Goal: Share content

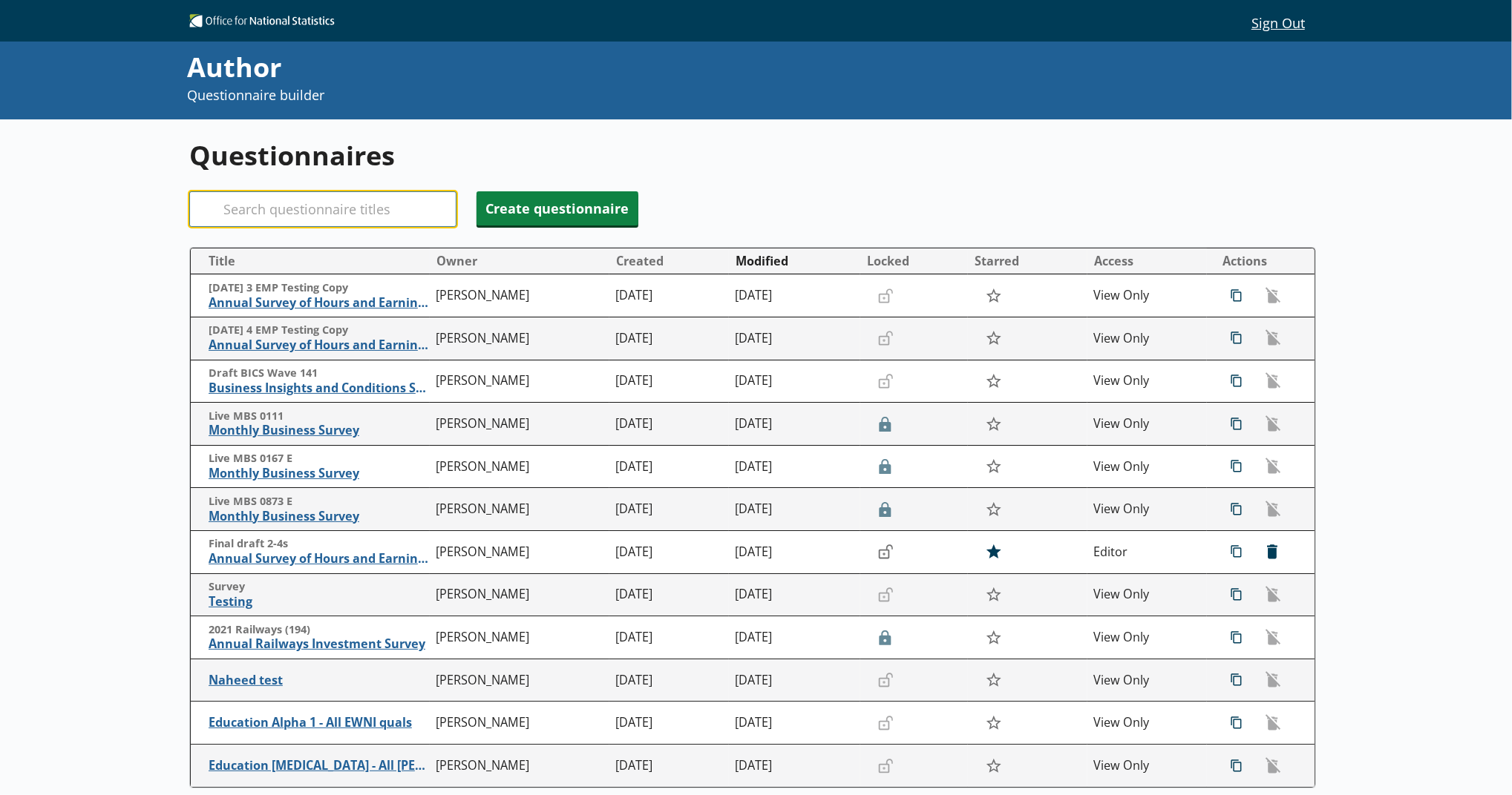
click at [345, 199] on input "Search" at bounding box center [322, 209] width 267 height 36
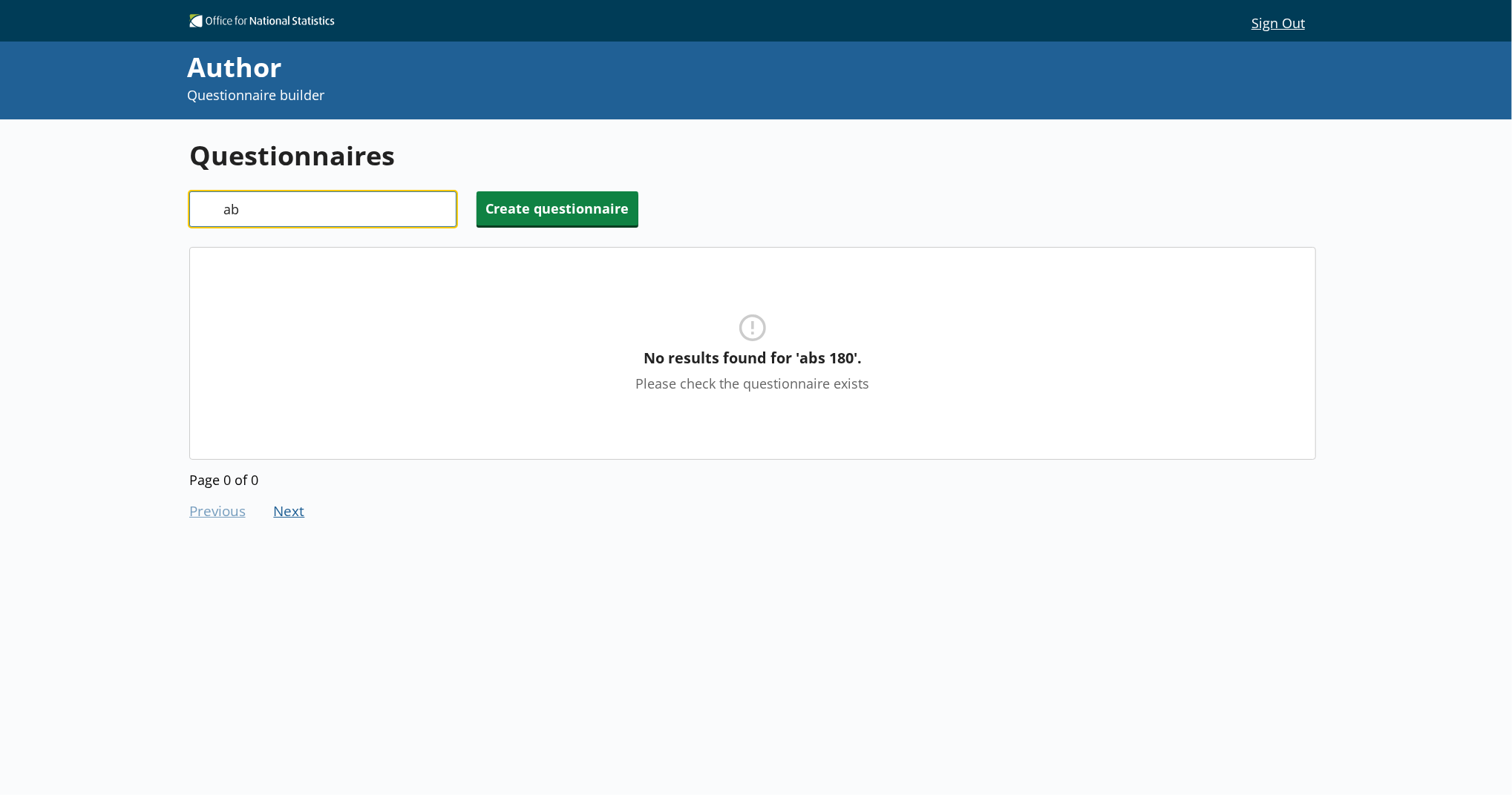
type input "a"
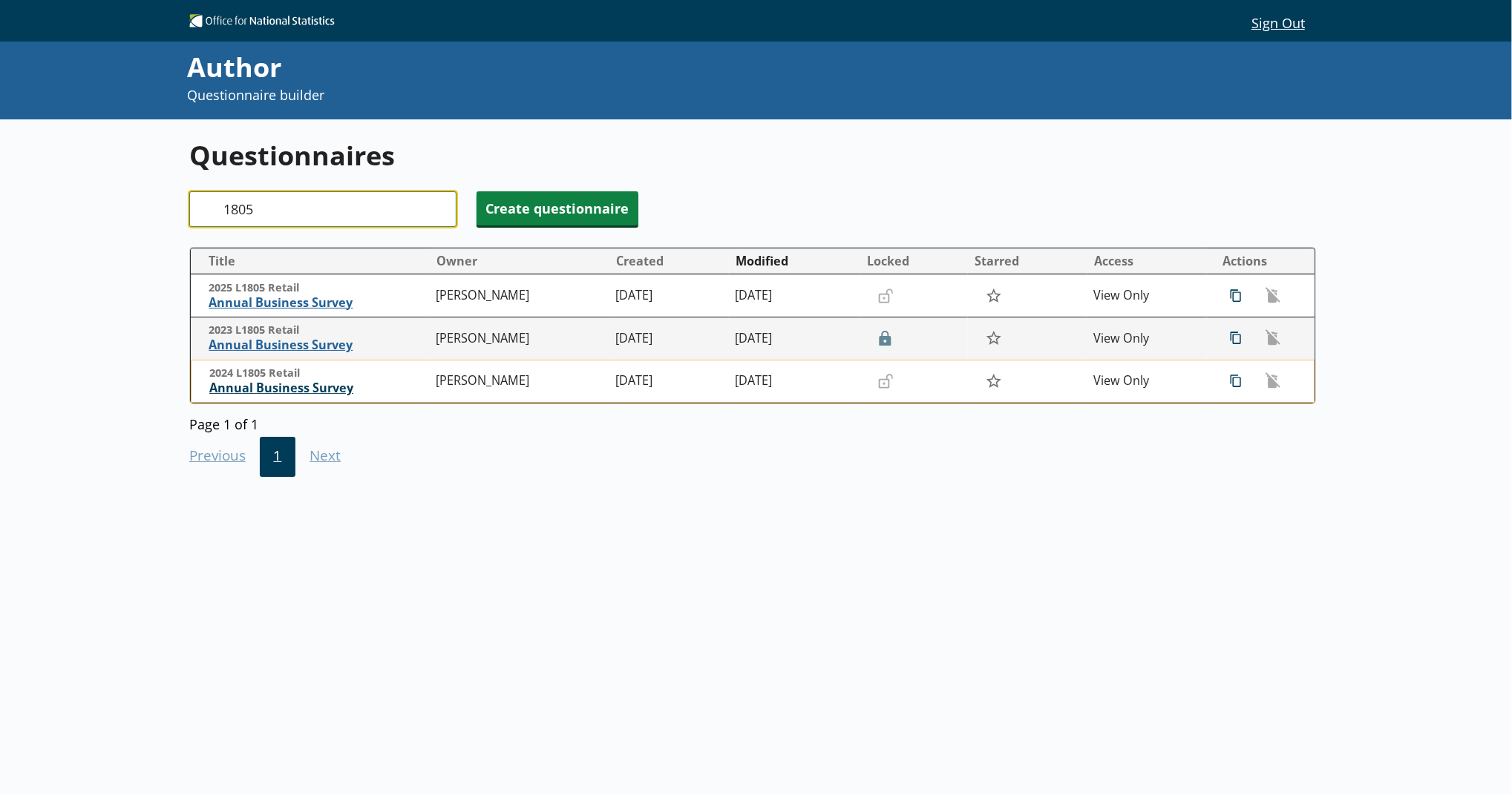
type input "1805"
click at [327, 388] on span "Annual Business Survey" at bounding box center [319, 388] width 220 height 16
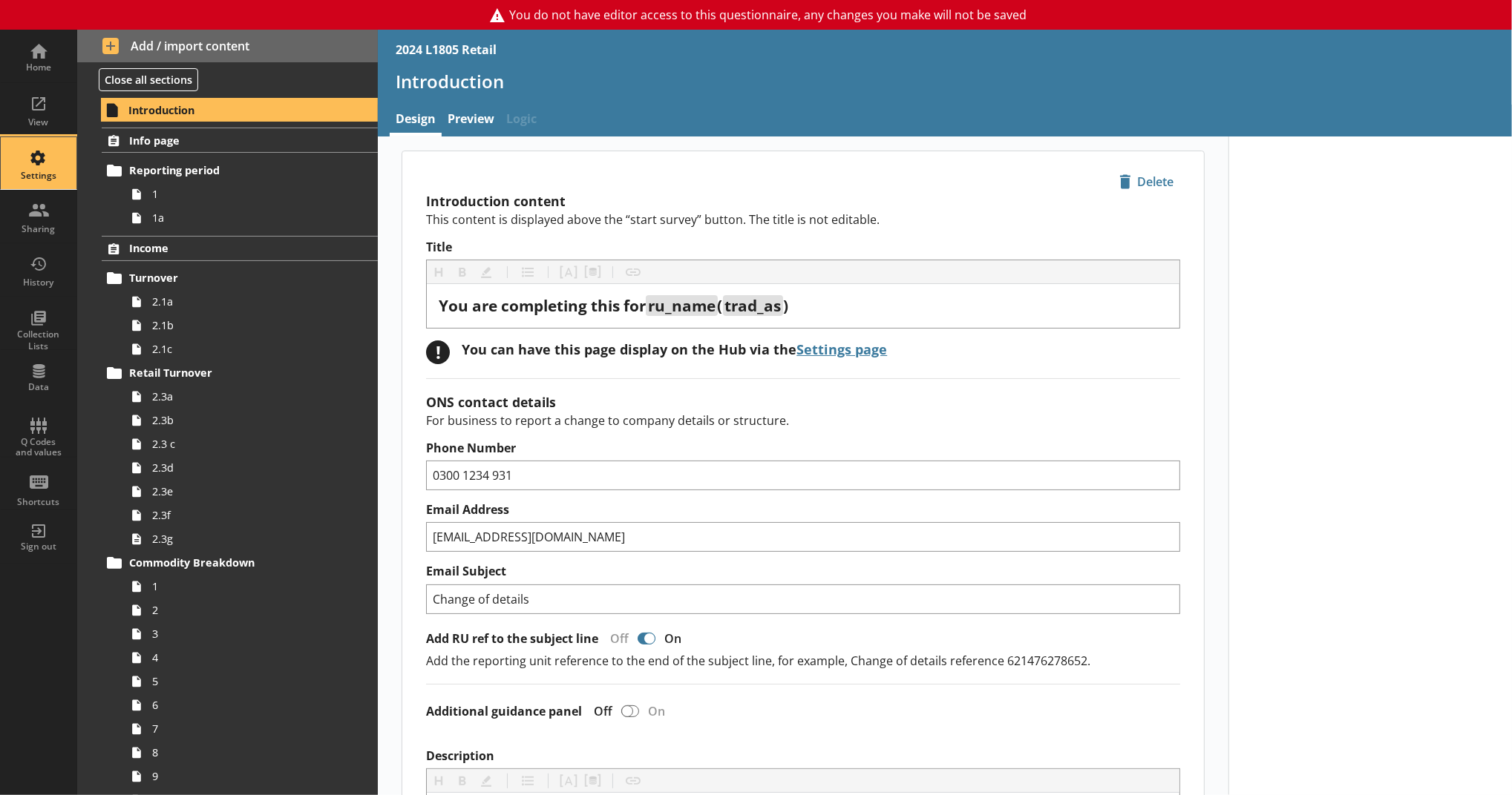
click at [28, 148] on div "Settings" at bounding box center [38, 163] width 52 height 52
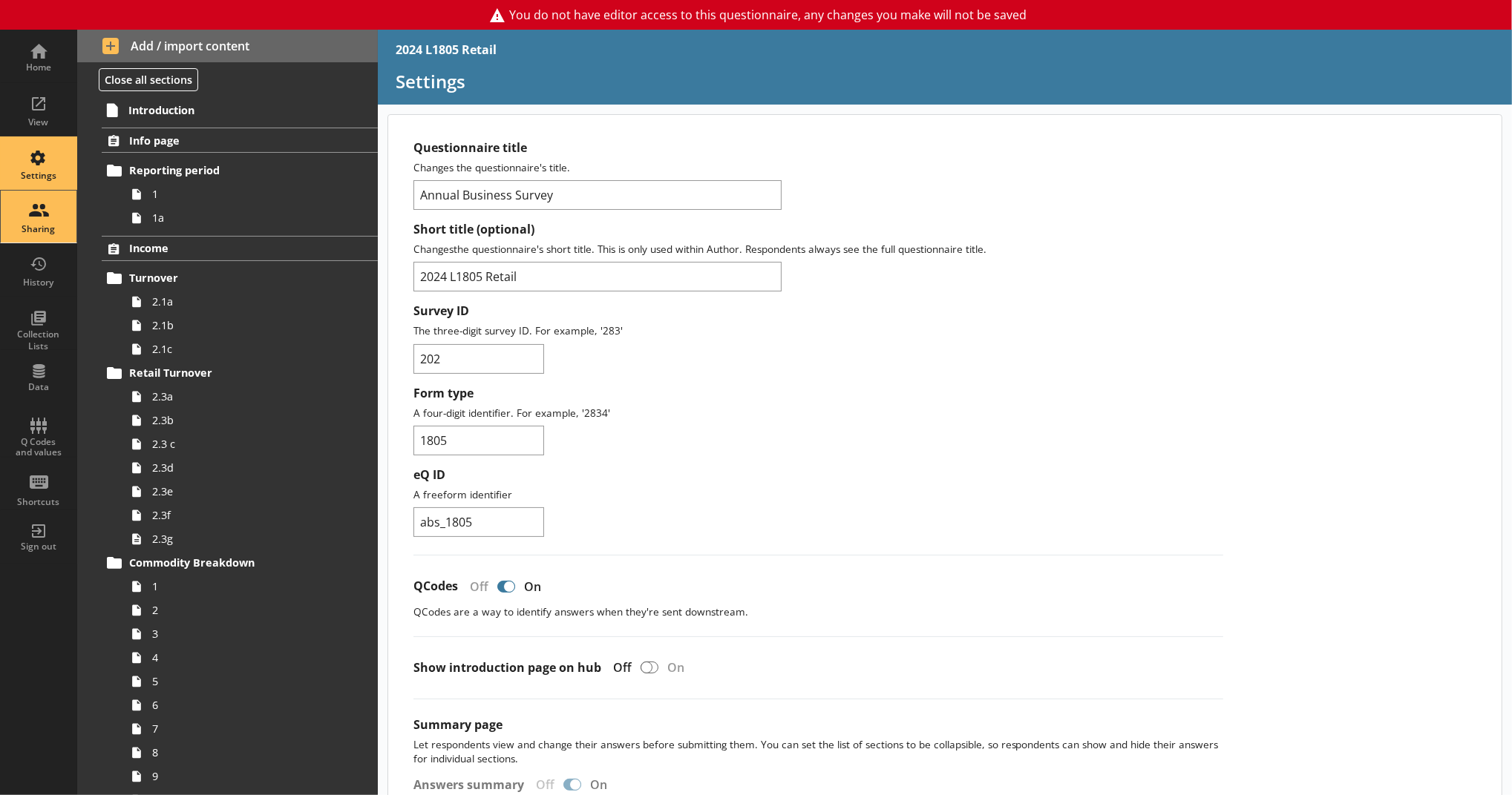
click at [48, 218] on div "Sharing" at bounding box center [38, 217] width 52 height 52
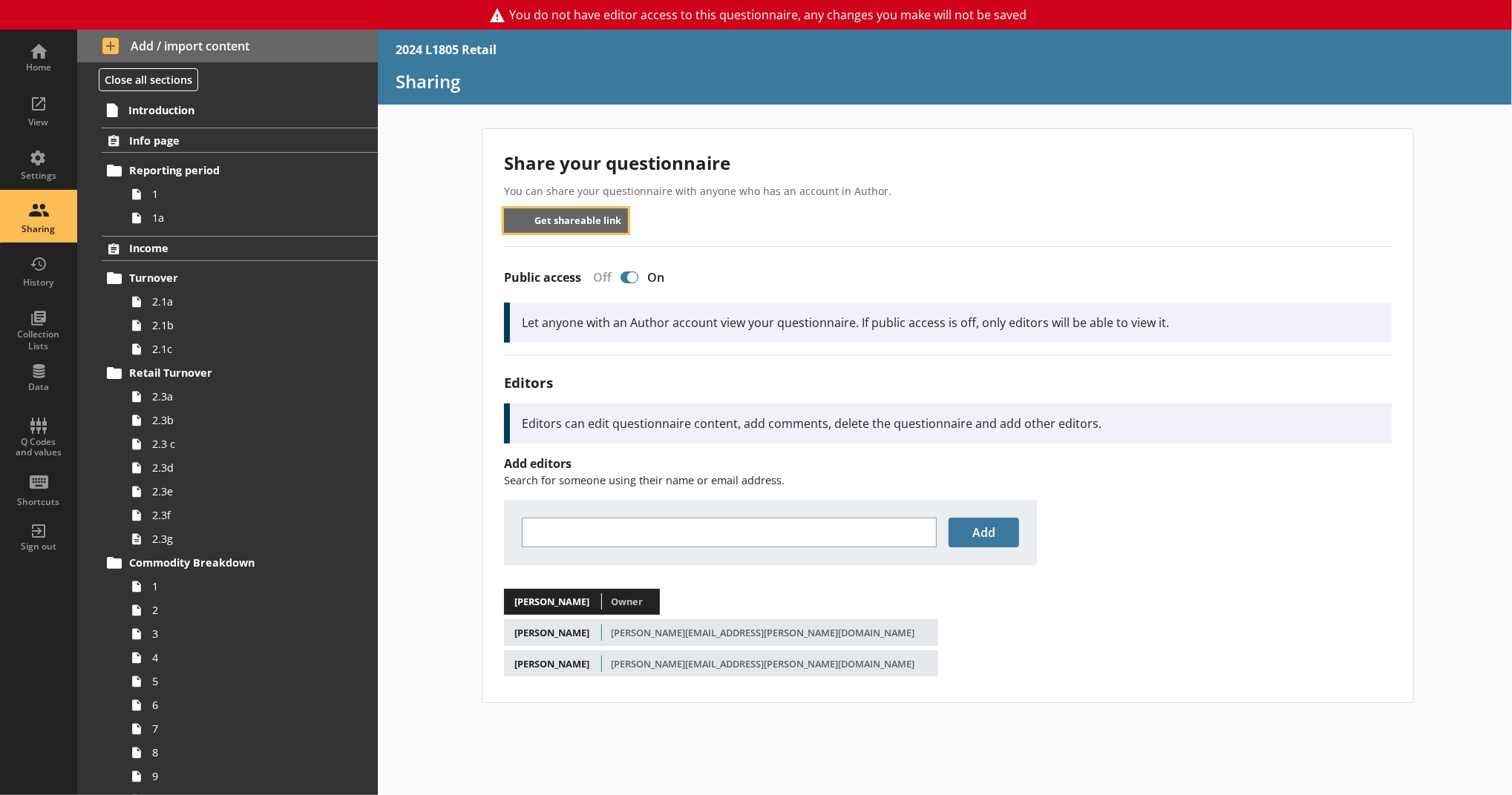
click at [579, 227] on button "Get shareable link" at bounding box center [566, 221] width 124 height 25
